Goal: Task Accomplishment & Management: Manage account settings

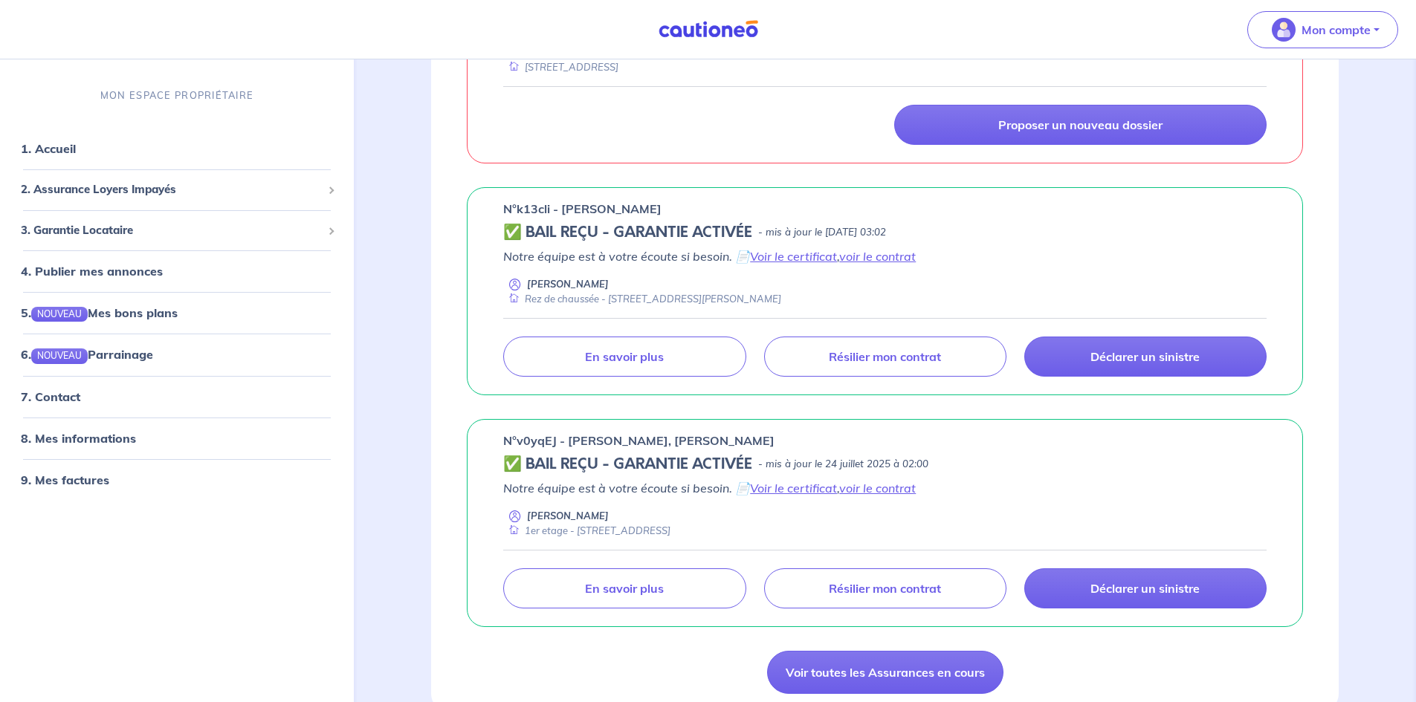
scroll to position [372, 0]
click at [885, 258] on link "voir le contrat" at bounding box center [877, 255] width 77 height 15
click at [797, 255] on link "Voir le certificat" at bounding box center [793, 255] width 87 height 15
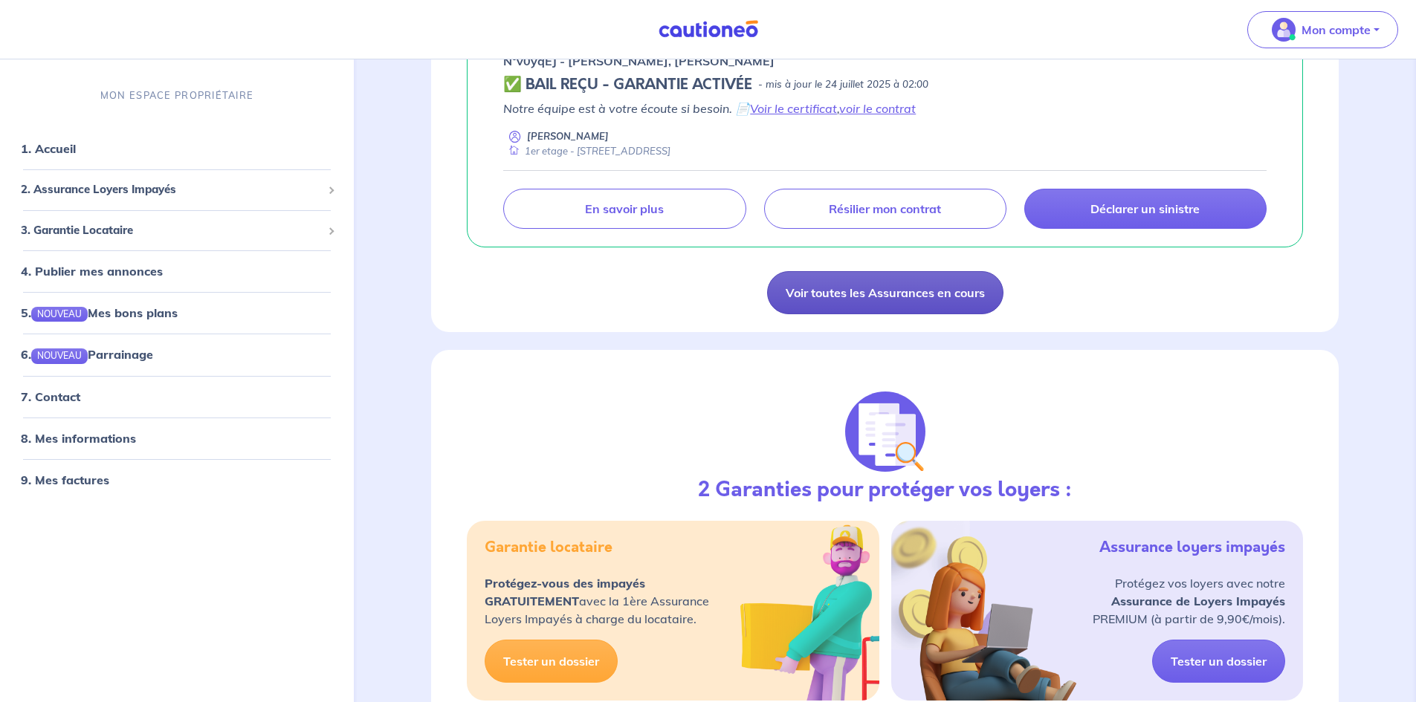
scroll to position [892, 0]
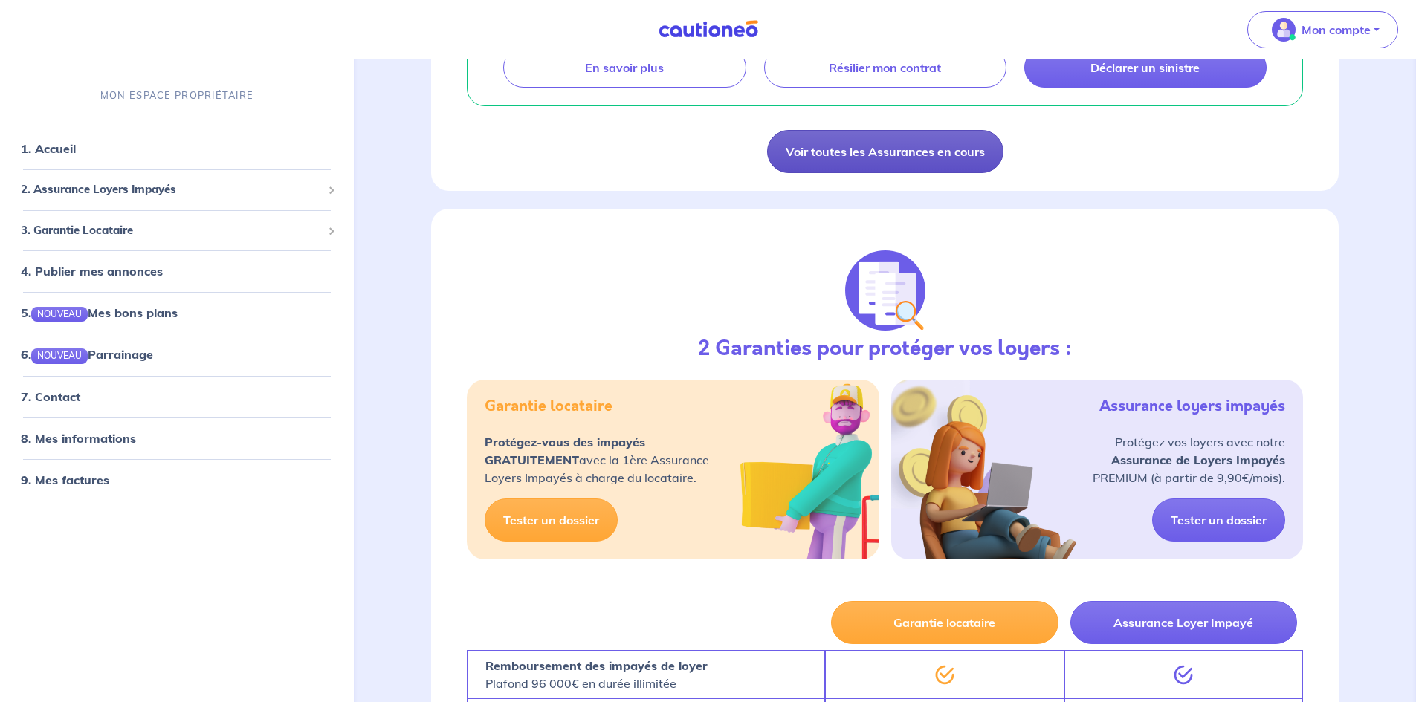
click at [797, 146] on link "Voir toutes les Assurances en cours" at bounding box center [885, 151] width 236 height 43
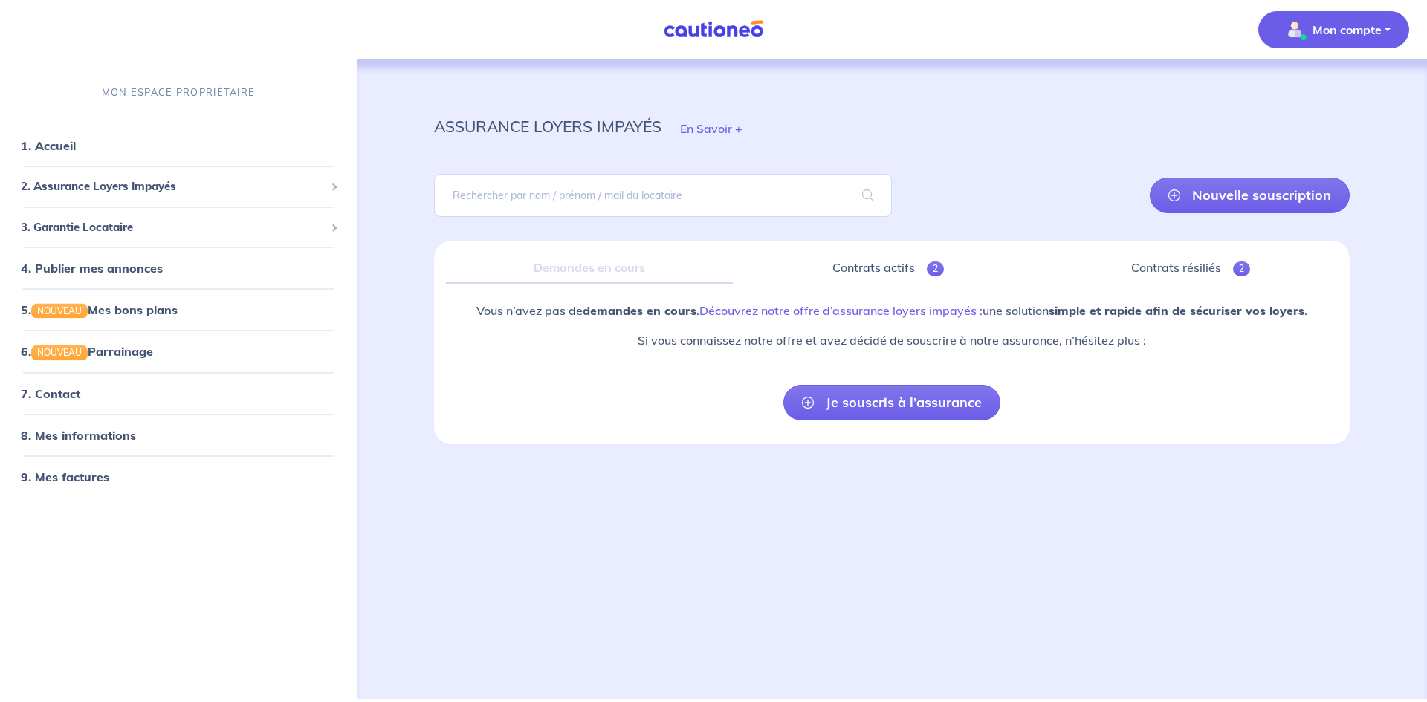
click at [1328, 27] on p "Mon compte" at bounding box center [1346, 30] width 69 height 18
click at [1288, 94] on link "Mes informations" at bounding box center [1319, 92] width 120 height 24
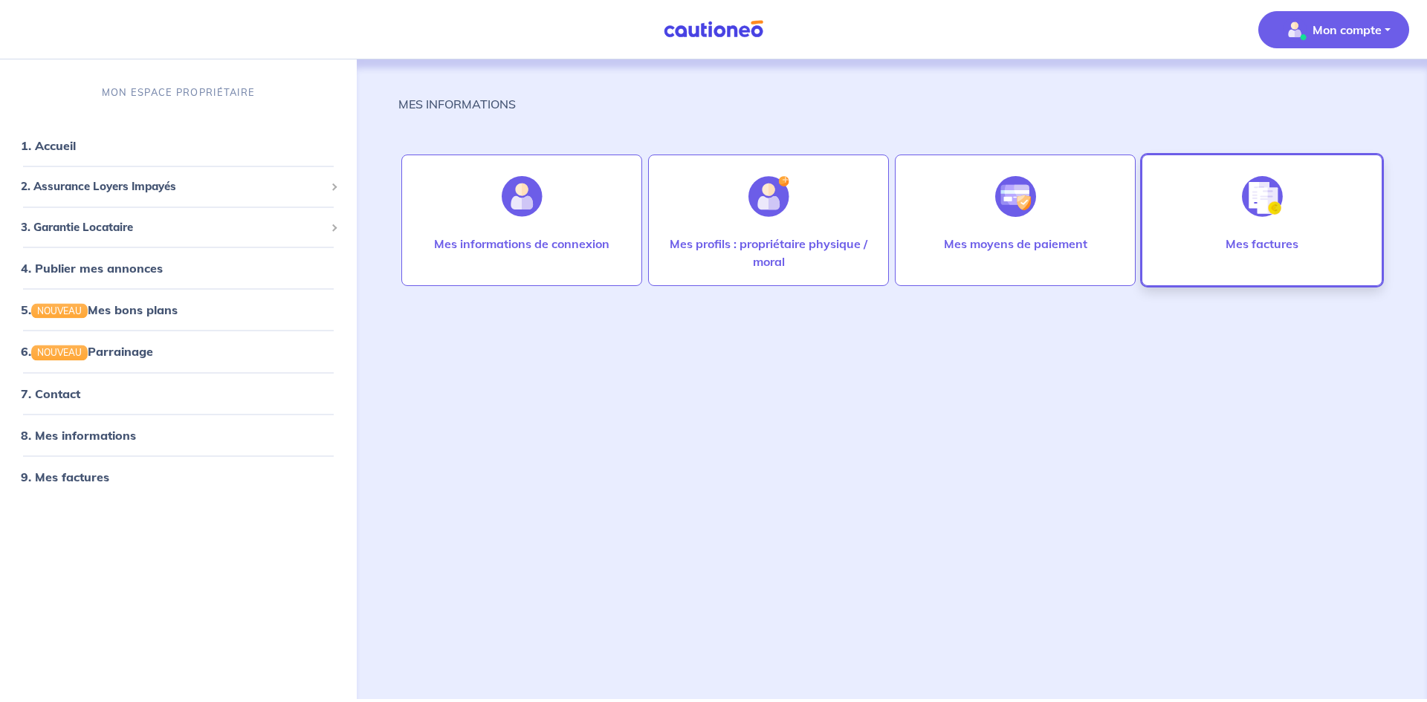
click at [1250, 208] on img at bounding box center [1262, 196] width 41 height 41
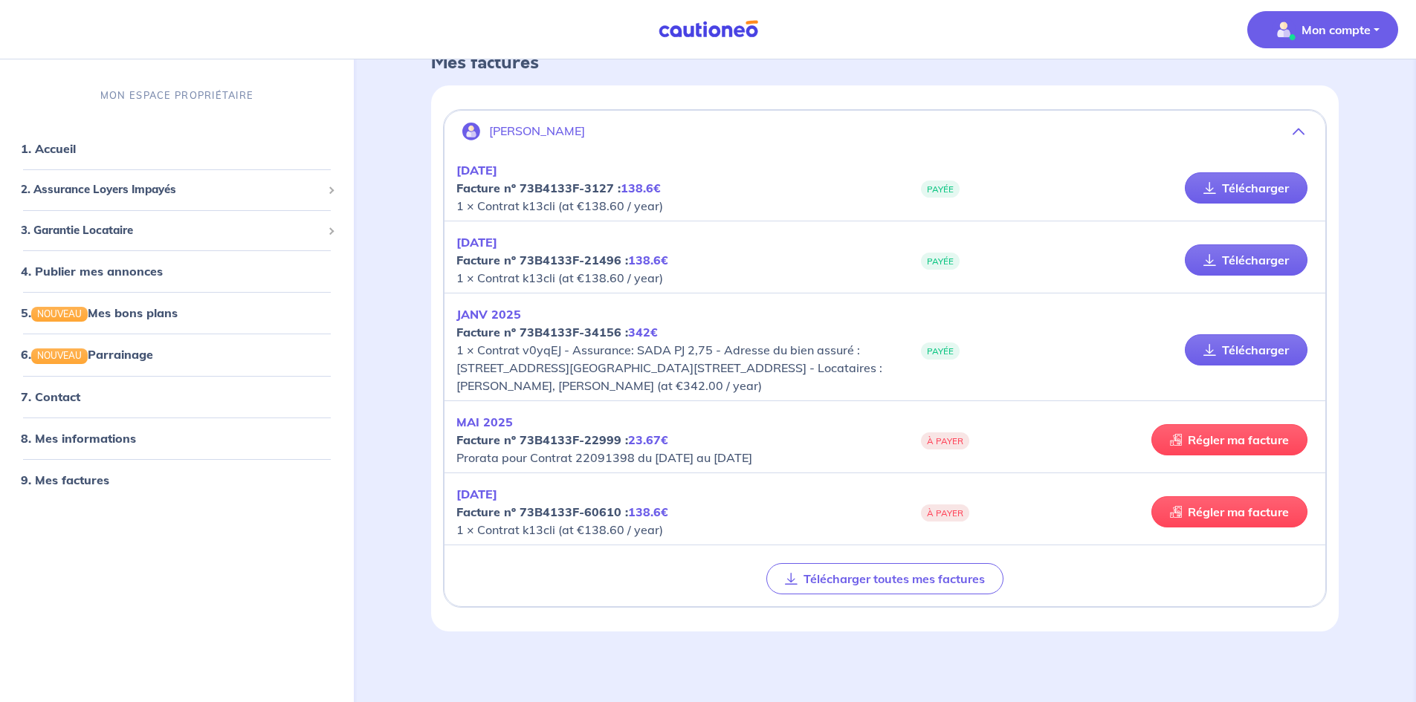
scroll to position [91, 0]
click at [849, 577] on button "Télécharger toutes mes factures" at bounding box center [884, 578] width 237 height 31
click at [129, 320] on link "5. NOUVEAU Mes bons plans" at bounding box center [98, 312] width 155 height 15
click at [71, 155] on link "1. Accueil" at bounding box center [48, 147] width 54 height 15
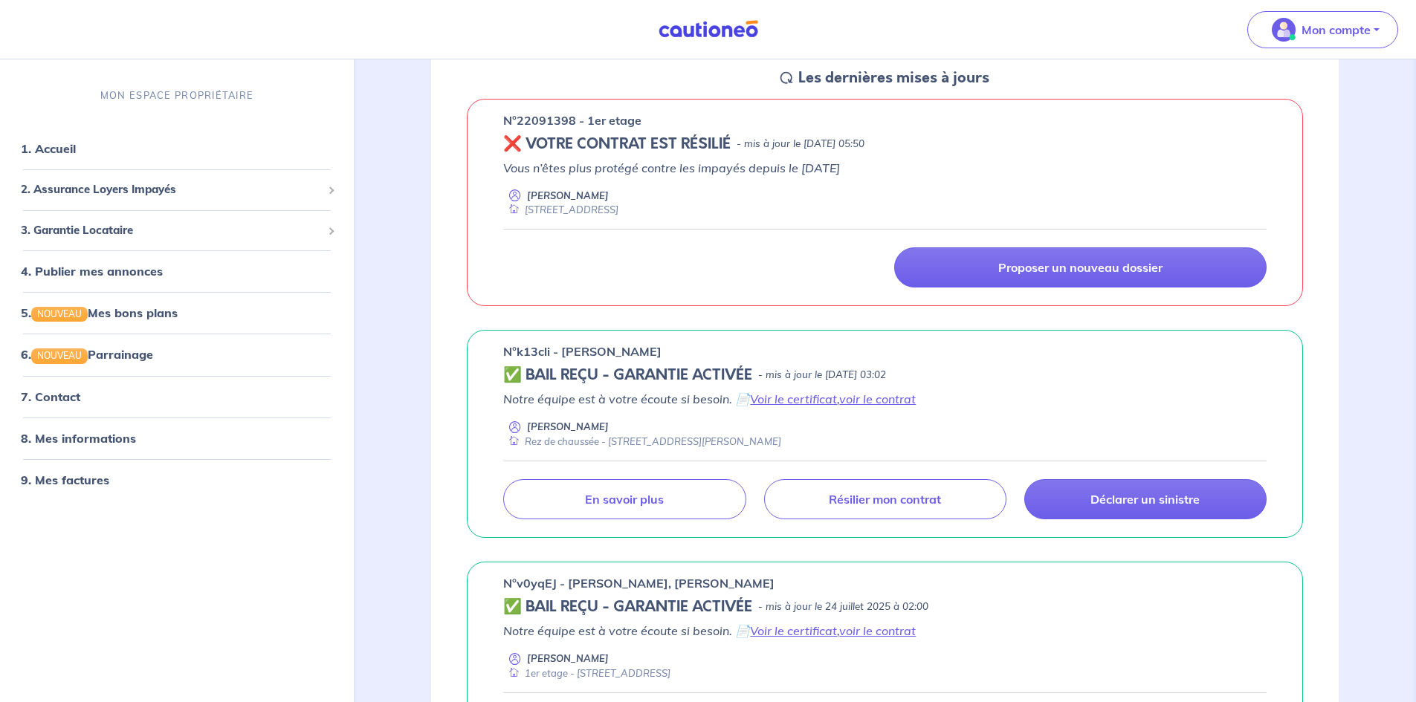
scroll to position [372, 0]
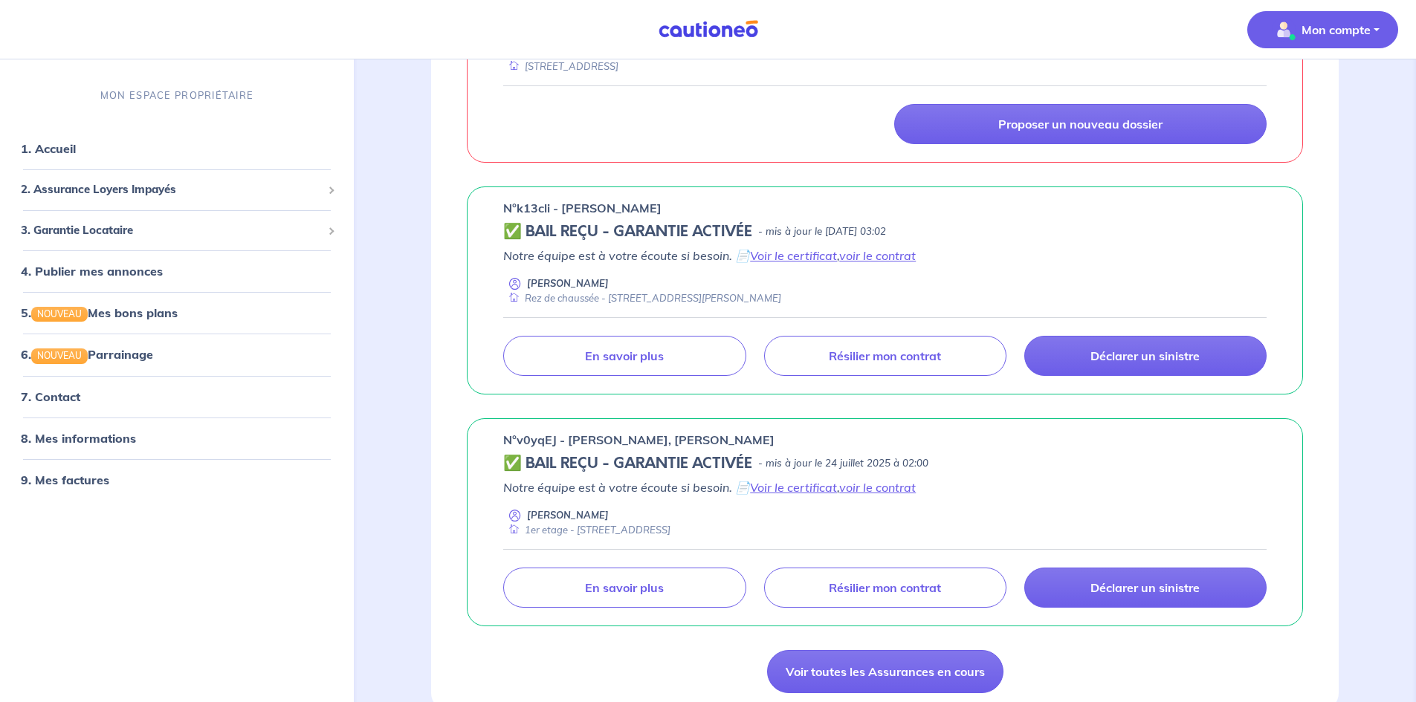
click at [1367, 30] on p "Mon compte" at bounding box center [1335, 30] width 69 height 18
click at [1283, 126] on link "Me déconnecter" at bounding box center [1308, 128] width 120 height 24
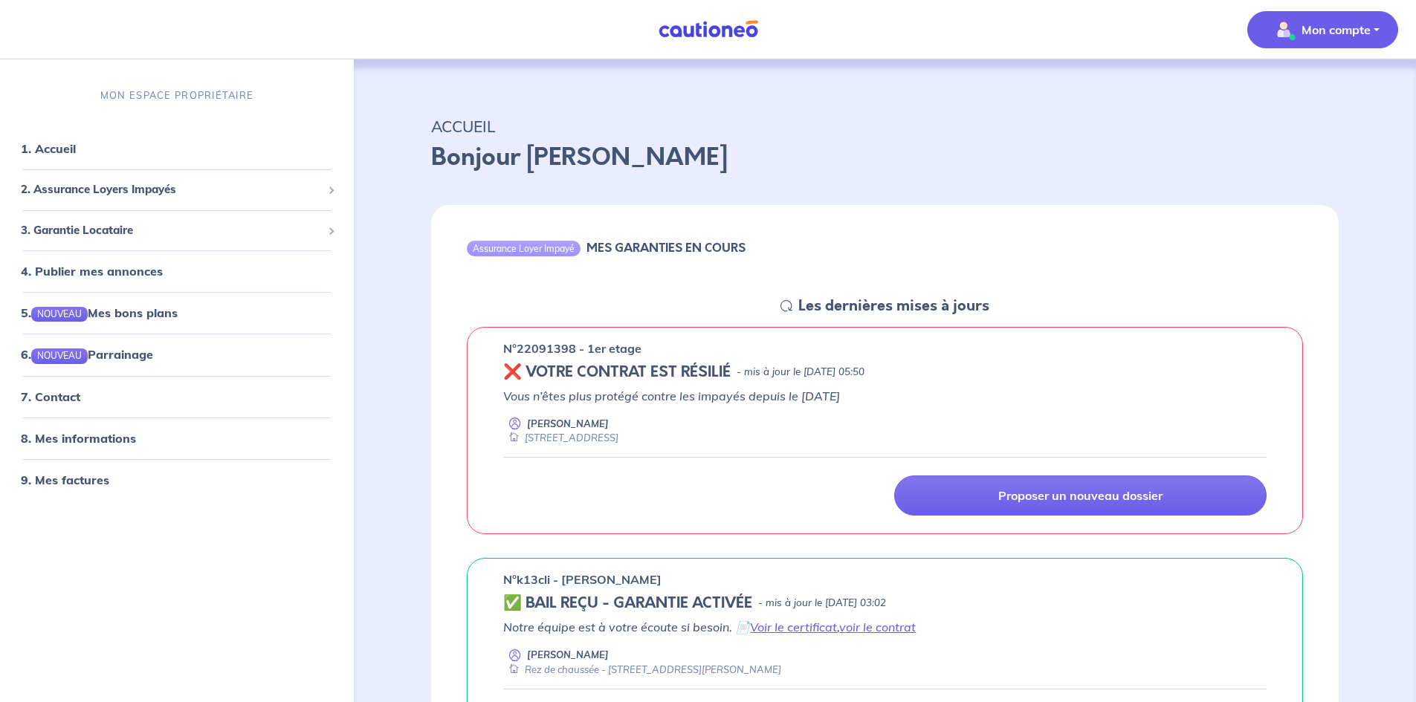
click at [1385, 30] on button "Mon compte" at bounding box center [1322, 29] width 151 height 37
click at [1284, 133] on link "Me déconnecter" at bounding box center [1308, 128] width 120 height 24
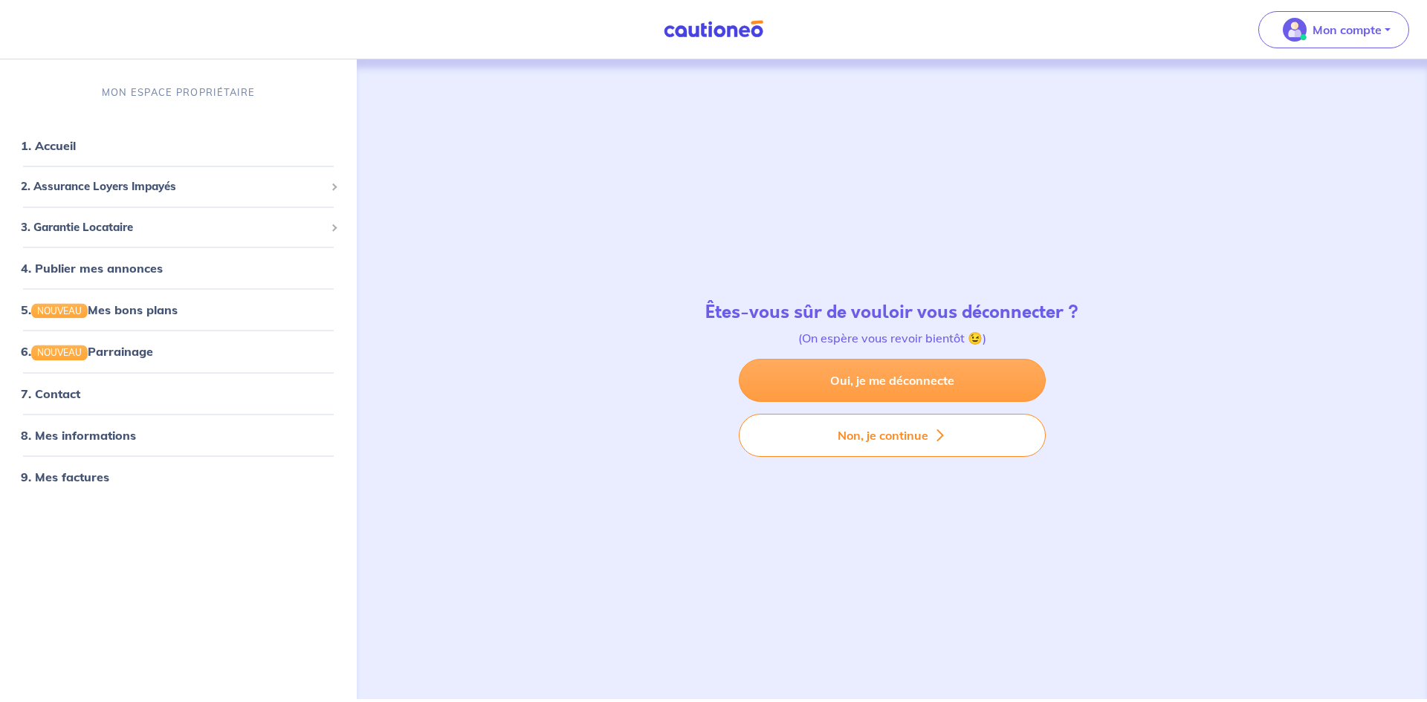
click at [835, 374] on link "Oui, je me déconnecte" at bounding box center [892, 380] width 307 height 43
